Goal: Task Accomplishment & Management: Manage account settings

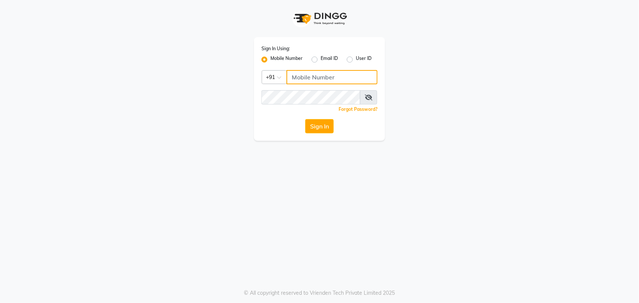
click at [318, 77] on input "Username" at bounding box center [332, 77] width 91 height 14
type input "7754984797"
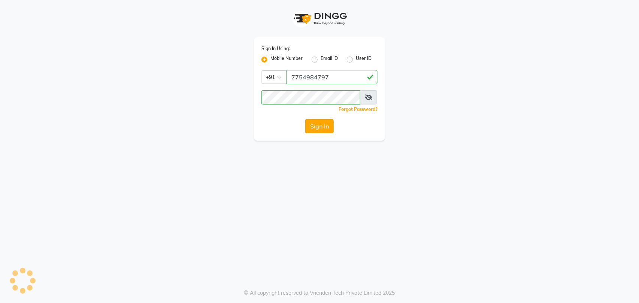
click at [321, 129] on button "Sign In" at bounding box center [319, 126] width 28 height 14
click at [317, 127] on button "Sign In" at bounding box center [319, 126] width 28 height 14
click at [316, 126] on button "Sign In" at bounding box center [319, 126] width 28 height 14
click at [423, 33] on div "Sign In Using: Mobile Number Email ID User ID Country Code × [PHONE_NUMBER] Rem…" at bounding box center [319, 70] width 427 height 141
click at [564, 177] on div "Sign In Using: Mobile Number Email ID User ID Country Code × [PHONE_NUMBER] Rem…" at bounding box center [319, 151] width 639 height 303
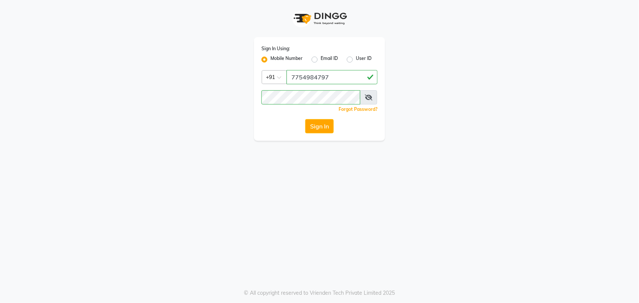
click at [303, 127] on div "Sign In" at bounding box center [320, 126] width 116 height 14
click at [320, 127] on button "Sign In" at bounding box center [319, 126] width 28 height 14
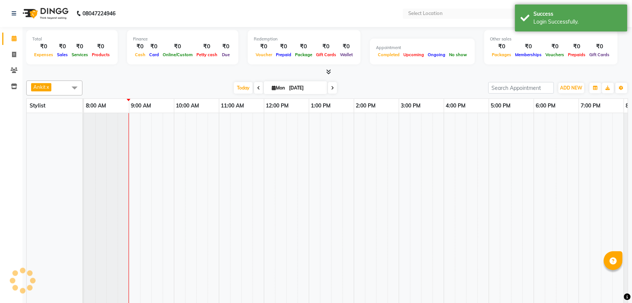
select select "en"
